Goal: Task Accomplishment & Management: Use online tool/utility

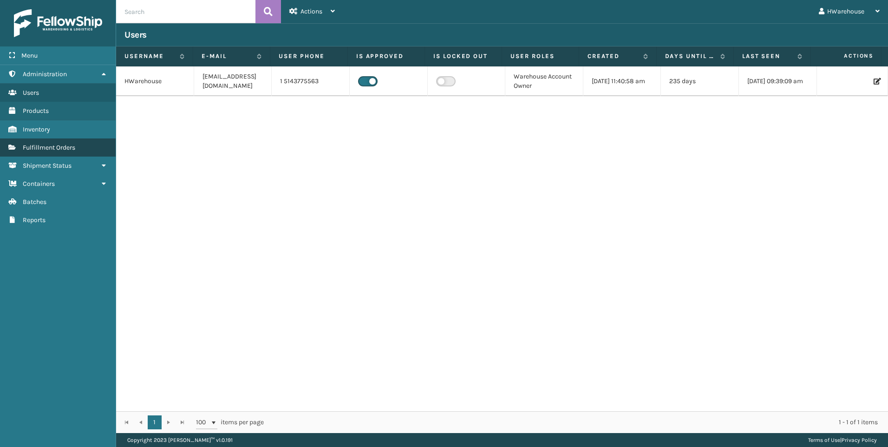
click at [49, 148] on span "Fulfillment Orders" at bounding box center [49, 148] width 52 height 8
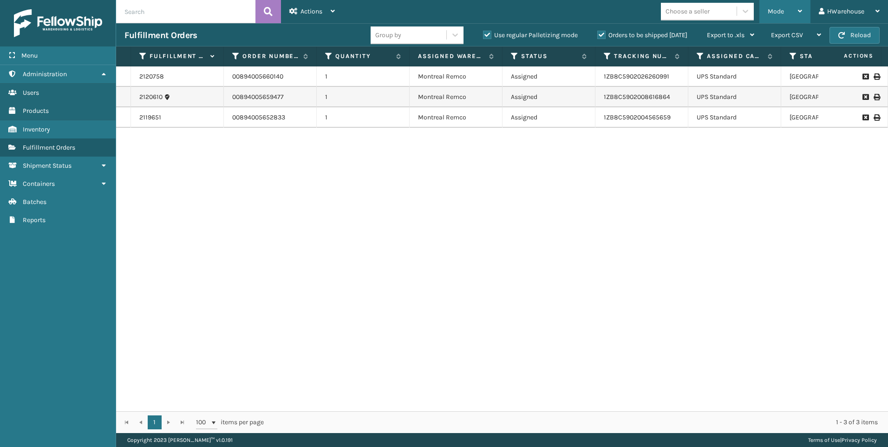
click at [771, 13] on span "Mode" at bounding box center [776, 11] width 16 height 8
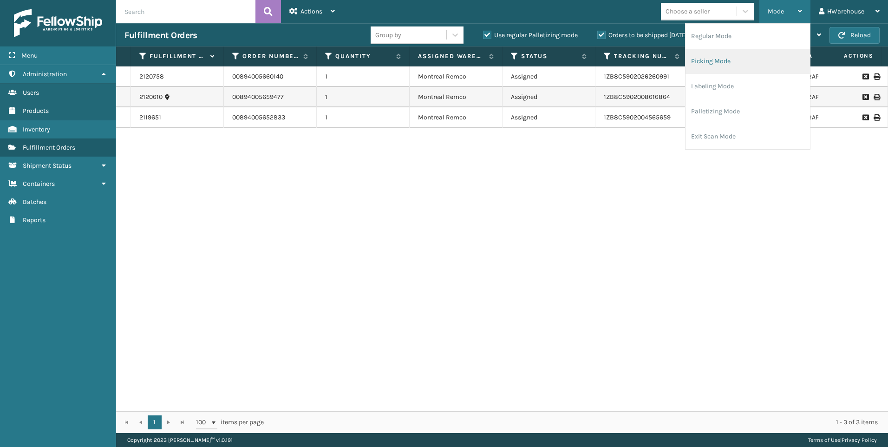
click at [718, 61] on li "Picking Mode" at bounding box center [747, 61] width 124 height 25
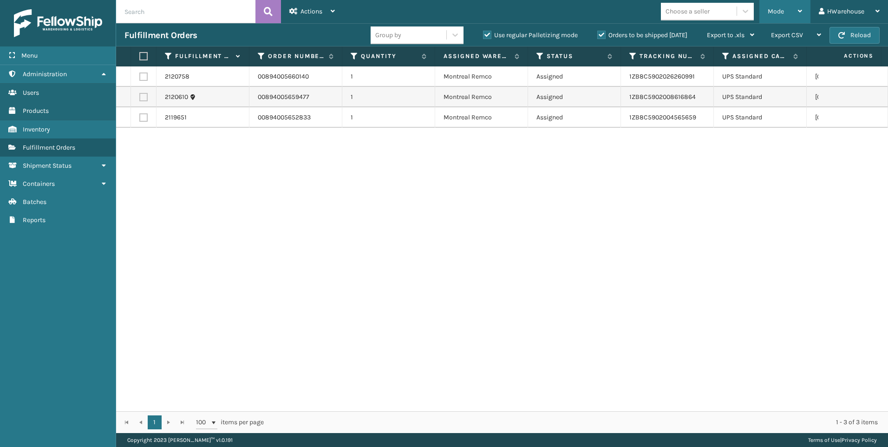
click at [776, 12] on span "Mode" at bounding box center [776, 11] width 16 height 8
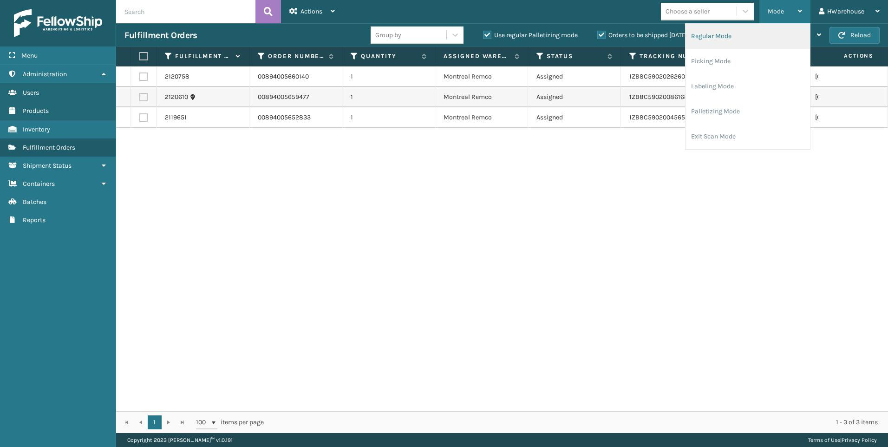
click at [740, 43] on li "Regular Mode" at bounding box center [747, 36] width 124 height 25
